Goal: Information Seeking & Learning: Stay updated

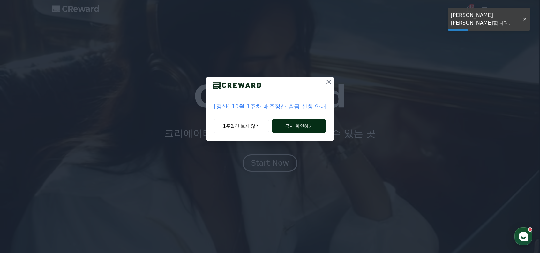
drag, startPoint x: 0, startPoint y: 0, endPoint x: 287, endPoint y: 127, distance: 313.7
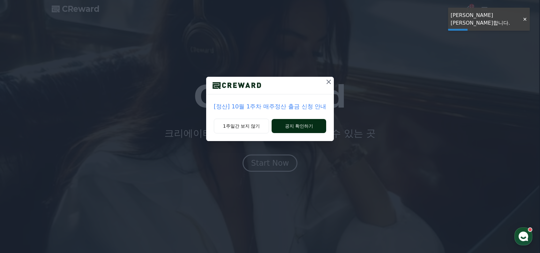
click at [287, 127] on button "공지 확인하기" at bounding box center [299, 126] width 55 height 14
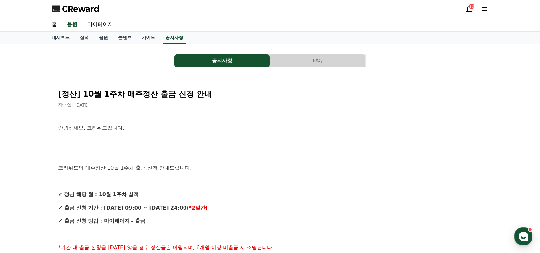
click at [276, 55] on button "FAQ" at bounding box center [317, 60] width 95 height 13
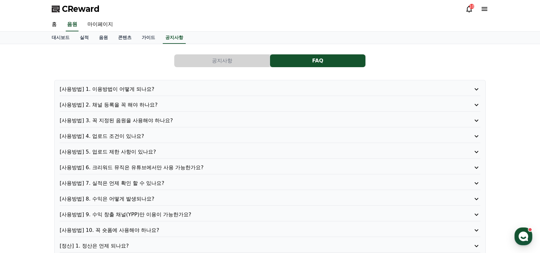
click at [262, 57] on button "공지사항" at bounding box center [221, 60] width 95 height 13
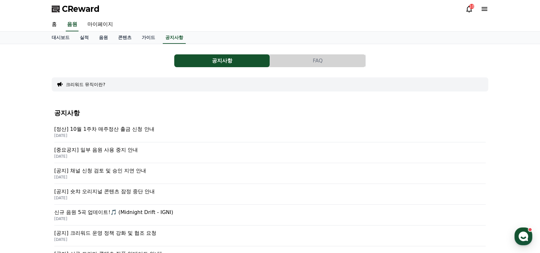
click at [128, 152] on p "[중요공지] 일부 음원 사용 중지 안내" at bounding box center [270, 150] width 432 height 8
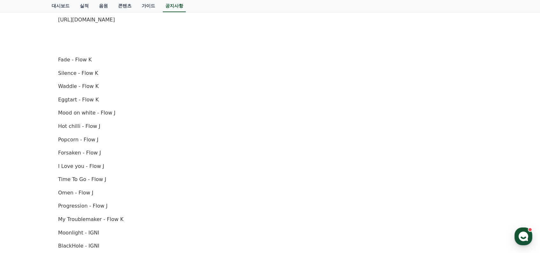
scroll to position [96, 0]
